Goal: Find specific page/section: Find specific page/section

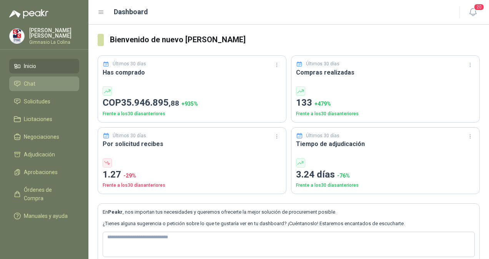
click at [52, 83] on li "Chat" at bounding box center [44, 84] width 61 height 8
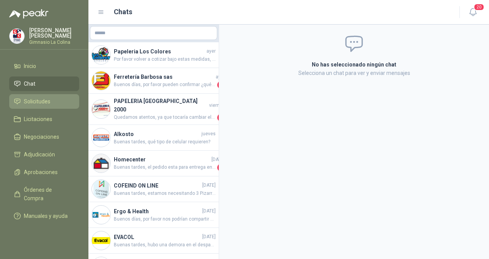
click at [36, 101] on span "Solicitudes" at bounding box center [37, 101] width 27 height 8
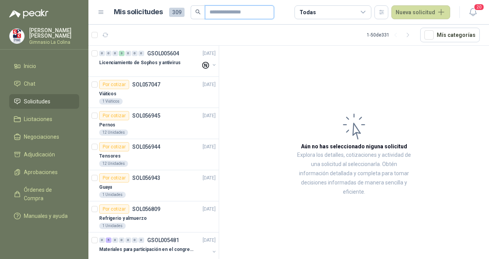
click at [221, 14] on input "text" at bounding box center [236, 12] width 54 height 13
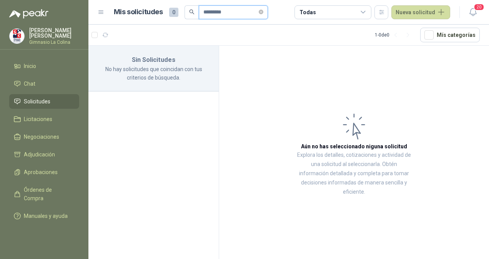
drag, startPoint x: 229, startPoint y: 13, endPoint x: 175, endPoint y: 17, distance: 55.1
click at [175, 17] on div "Mis solicitudes 0 *********" at bounding box center [191, 12] width 154 height 14
drag, startPoint x: 251, startPoint y: 11, endPoint x: 180, endPoint y: 7, distance: 71.2
click at [180, 7] on div "**********" at bounding box center [191, 12] width 154 height 14
type input "**********"
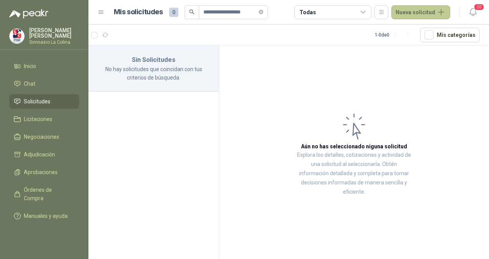
click at [405, 10] on button "Nueva solicitud" at bounding box center [420, 12] width 59 height 14
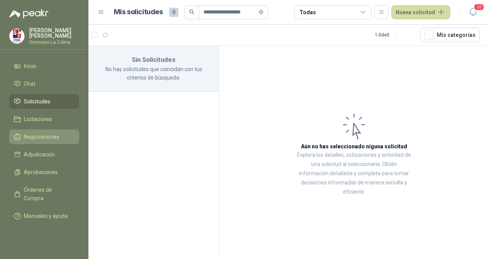
click at [44, 136] on span "Negociaciones" at bounding box center [41, 137] width 35 height 8
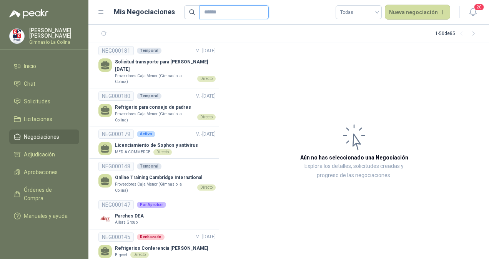
click at [208, 9] on input "text" at bounding box center [231, 12] width 54 height 13
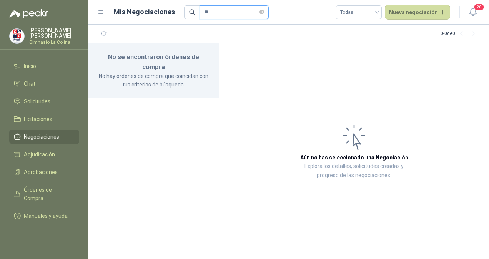
type input "*"
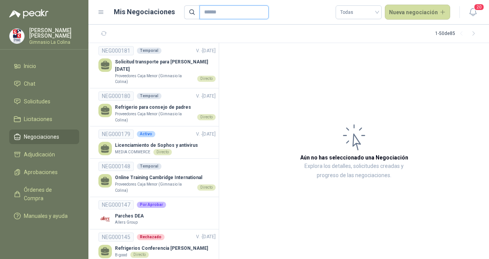
type input "*"
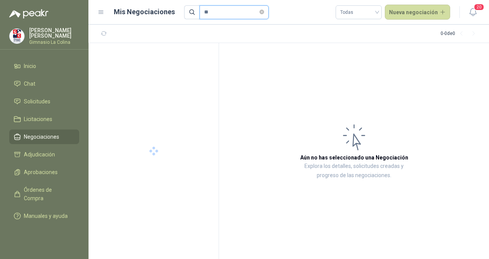
type input "*"
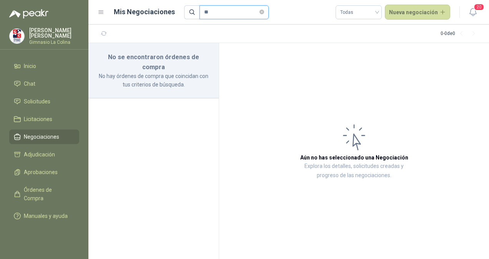
type input "*"
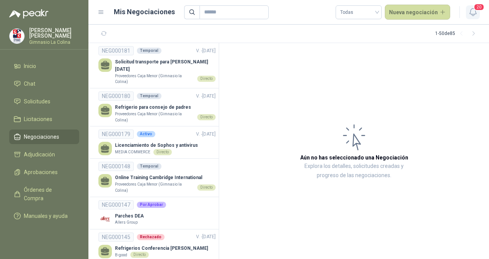
click at [474, 12] on icon "button" at bounding box center [473, 12] width 10 height 10
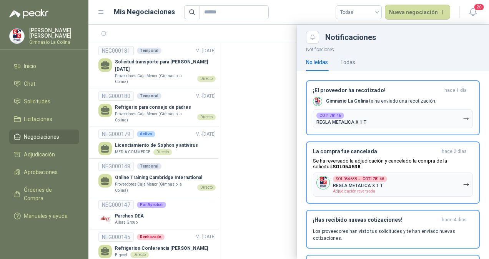
click at [258, 69] on div at bounding box center [288, 142] width 401 height 234
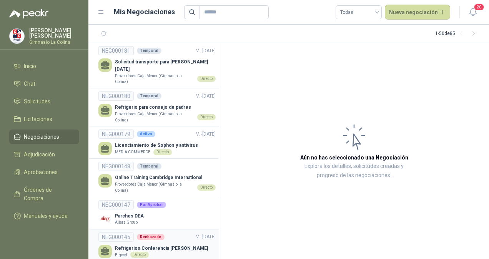
click at [174, 245] on p "Refrigerios Conferencia [PERSON_NAME]" at bounding box center [161, 248] width 93 height 7
